Goal: Information Seeking & Learning: Learn about a topic

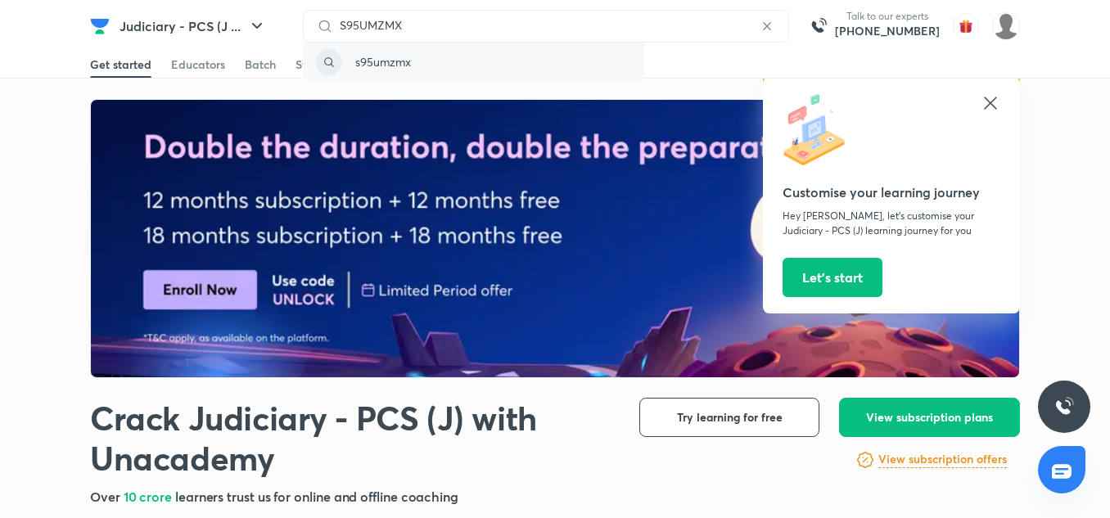
click at [423, 64] on div "s95umzmx" at bounding box center [473, 62] width 341 height 39
click at [325, 69] on icon at bounding box center [329, 62] width 26 height 26
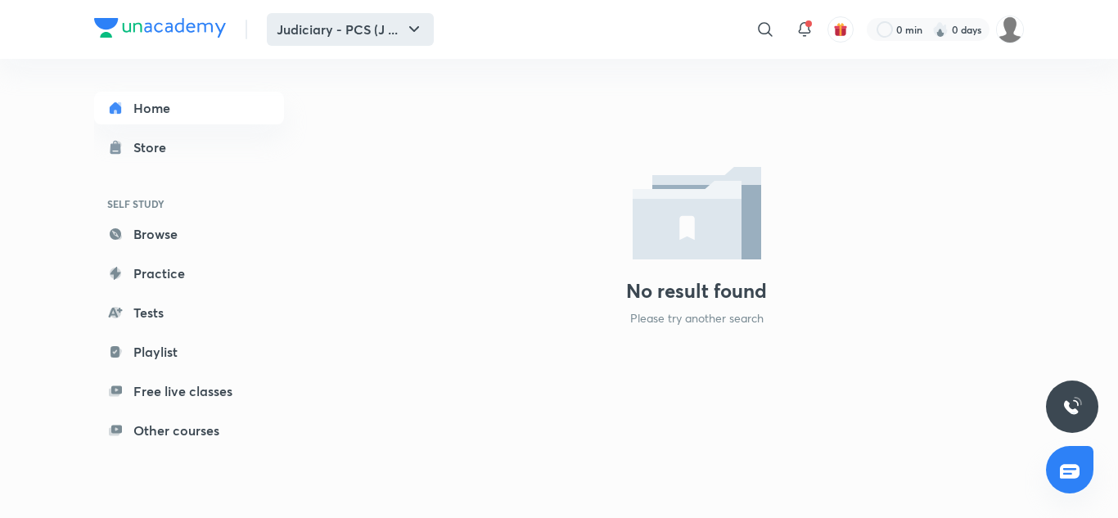
click at [389, 43] on button "Judiciary - PCS (J ..." at bounding box center [350, 29] width 167 height 33
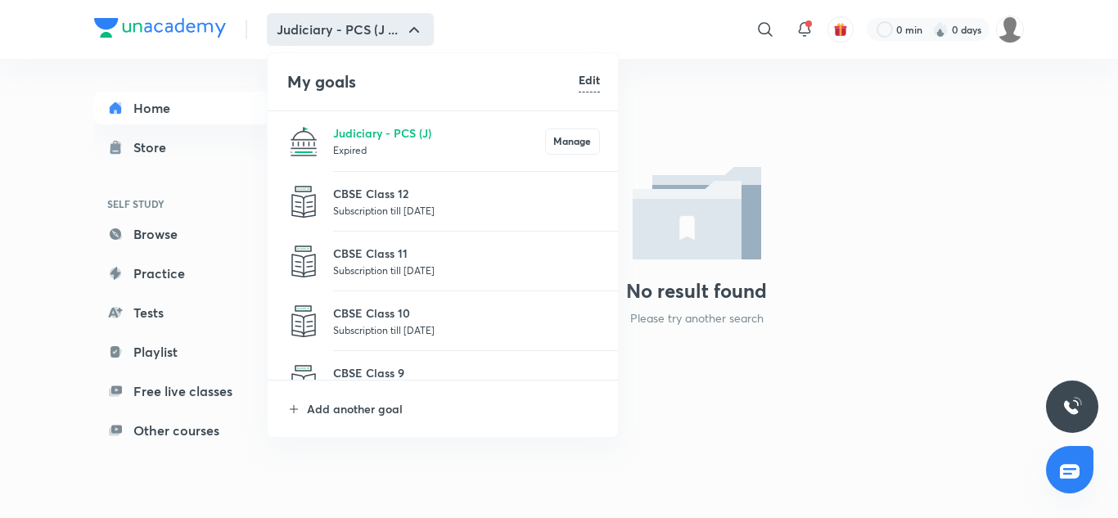
click at [742, 434] on div at bounding box center [559, 259] width 1118 height 518
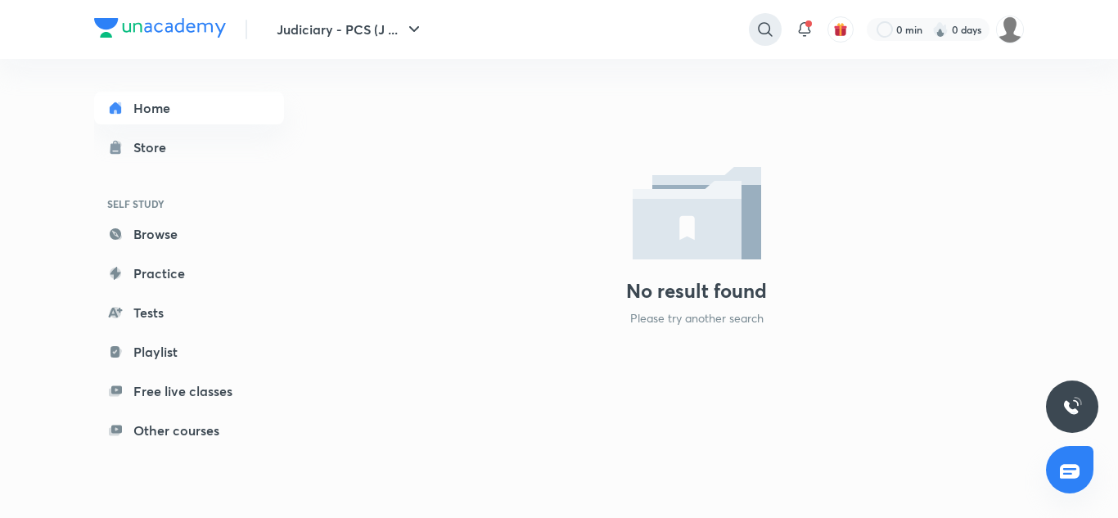
click at [765, 16] on div at bounding box center [765, 29] width 33 height 33
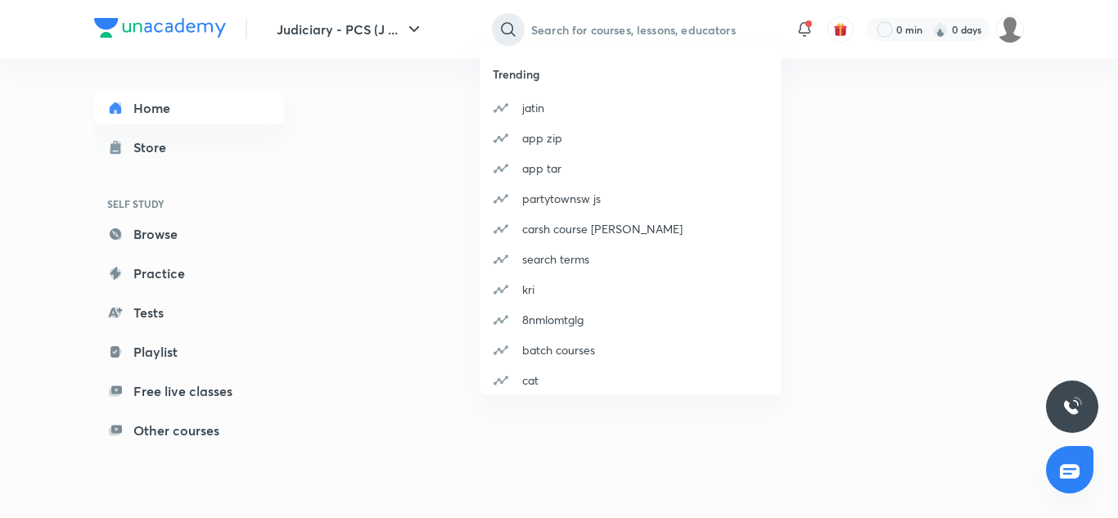
paste input "S95UMZMX"
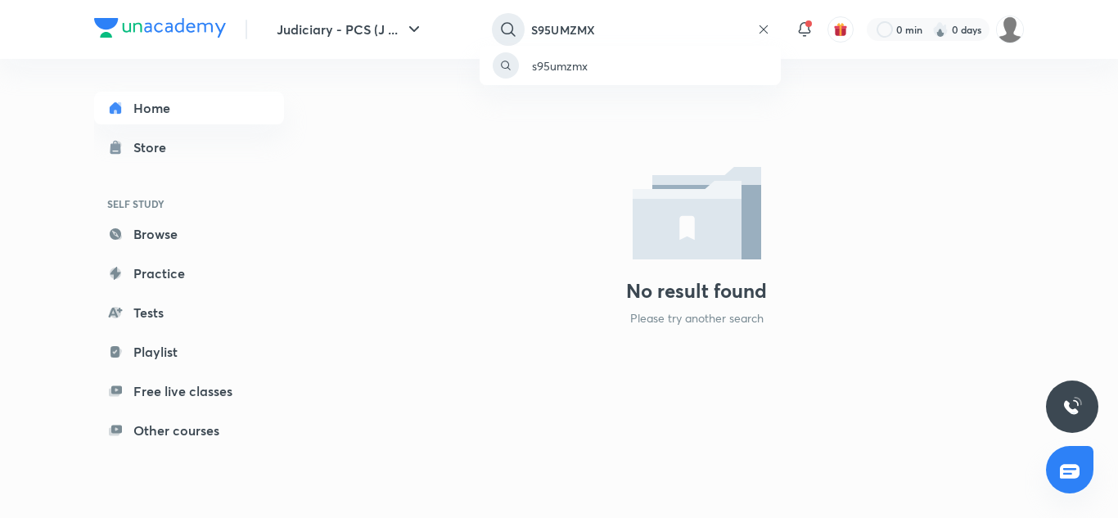
type input "S95UMZMX"
